Goal: Task Accomplishment & Management: Complete application form

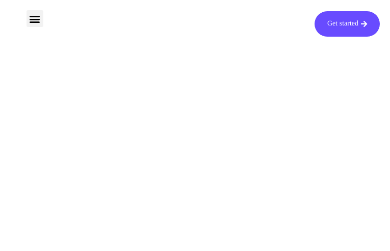
type input "muyINDAKRJI"
type input "[EMAIL_ADDRESS][DOMAIN_NAME]"
type input "jCXFBWNGuzsBzGfZ"
type input "KlMskqkAKze"
type input "[EMAIL_ADDRESS][DOMAIN_NAME]"
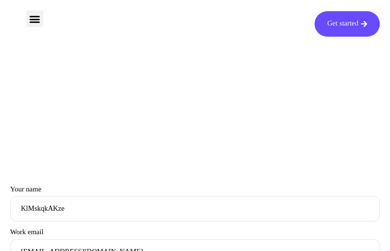
type input "upaJjLPkPuwf"
